Goal: Check status: Check status

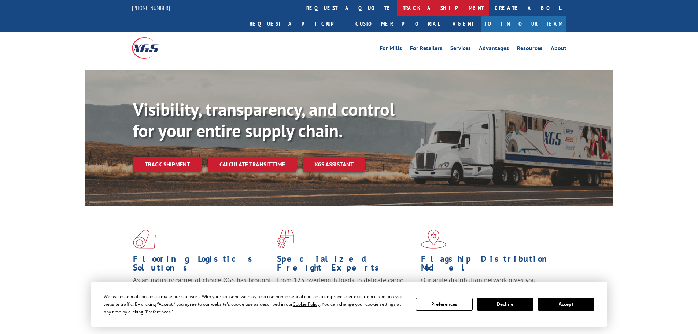
click at [397, 10] on link "track a shipment" at bounding box center [443, 8] width 92 height 16
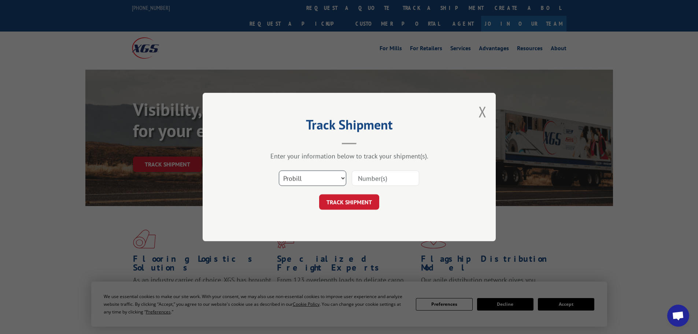
click at [309, 181] on select "Select category... Probill BOL PO" at bounding box center [312, 177] width 67 height 15
select select "po"
click at [279, 170] on select "Select category... Probill BOL PO" at bounding box center [312, 177] width 67 height 15
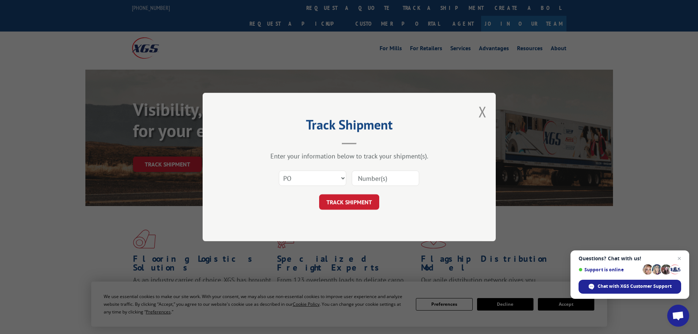
click at [363, 177] on input at bounding box center [385, 177] width 67 height 15
paste input "05548637"
type input "05548637"
click at [335, 207] on button "TRACK SHIPMENT" at bounding box center [349, 201] width 60 height 15
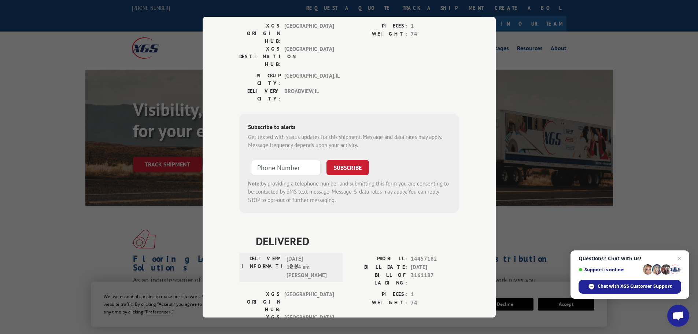
scroll to position [501, 0]
